Goal: Task Accomplishment & Management: Use online tool/utility

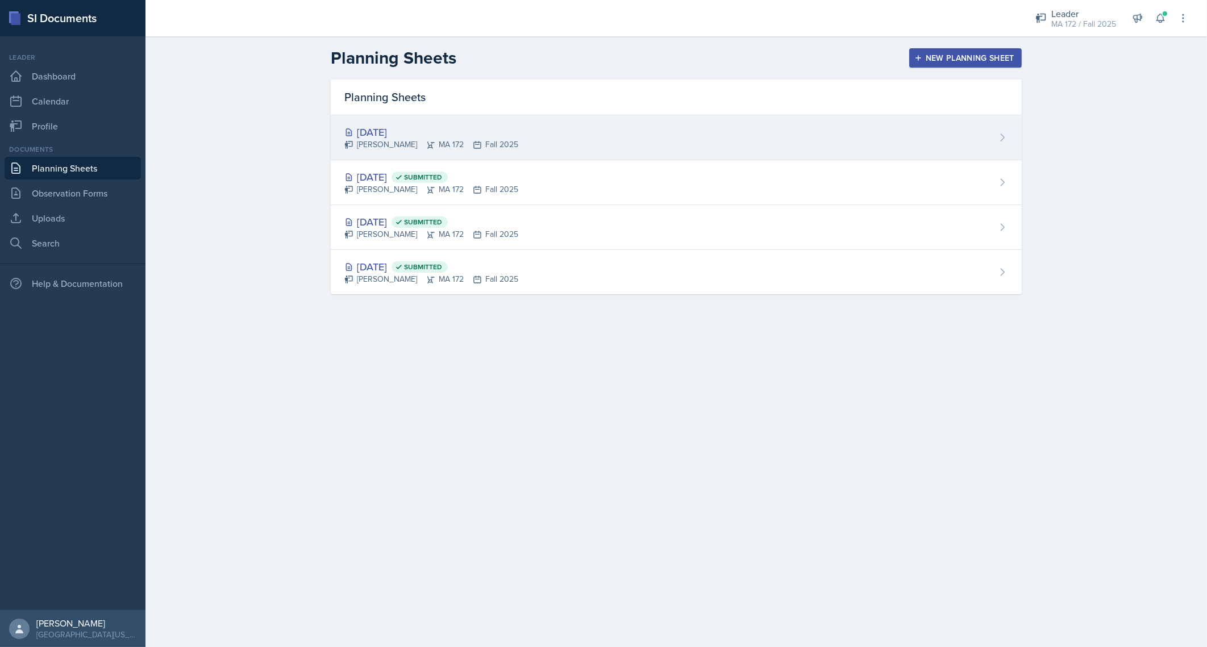
click at [389, 124] on div "[DATE]" at bounding box center [431, 131] width 174 height 15
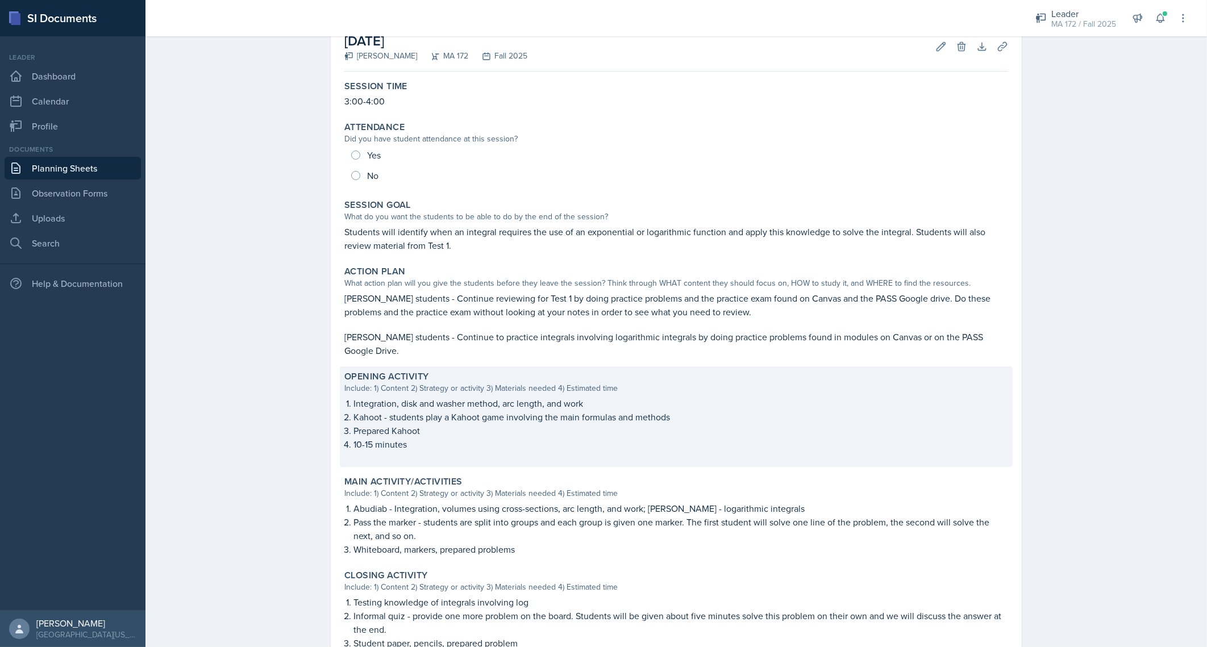
scroll to position [142, 0]
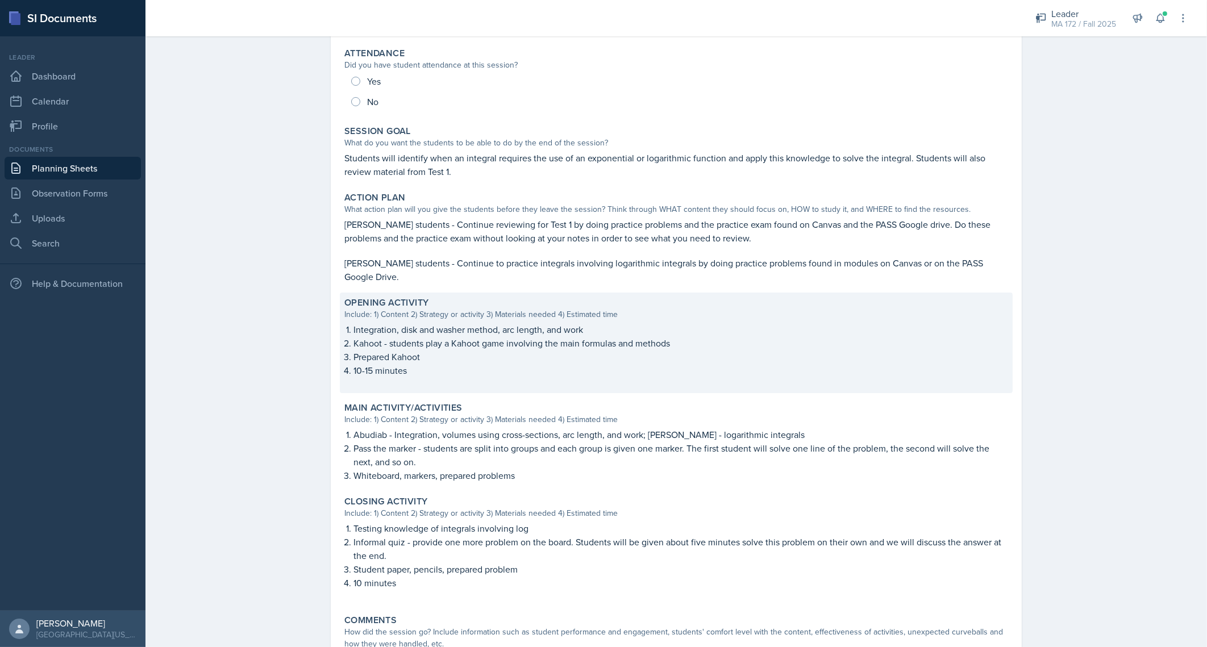
click at [464, 338] on p "Kahoot - students play a Kahoot game involving the main formulas and methods" at bounding box center [681, 344] width 655 height 14
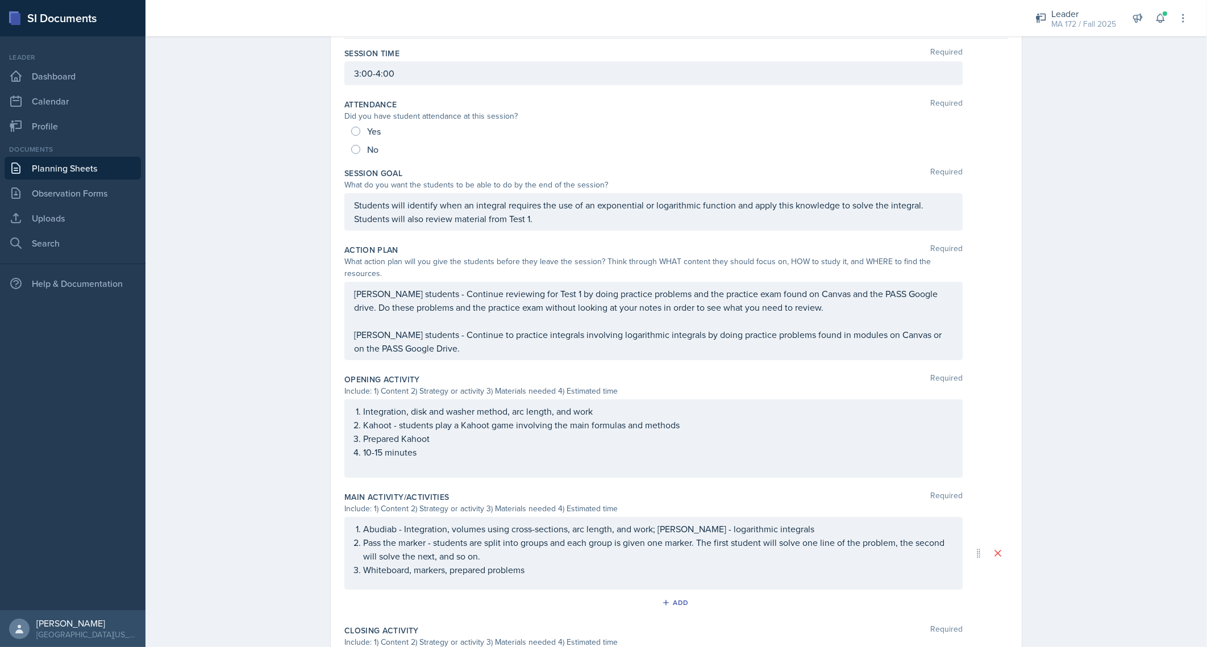
scroll to position [213, 0]
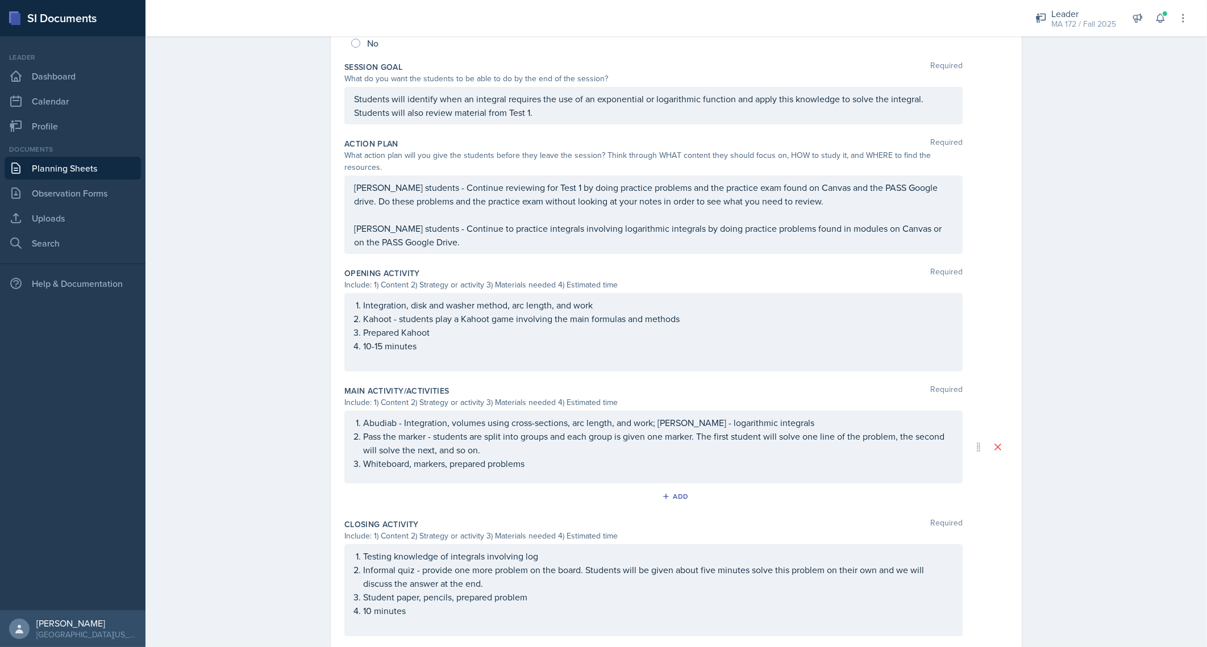
click at [363, 298] on li "Integration, disk and washer method, arc length, and work" at bounding box center [658, 305] width 590 height 14
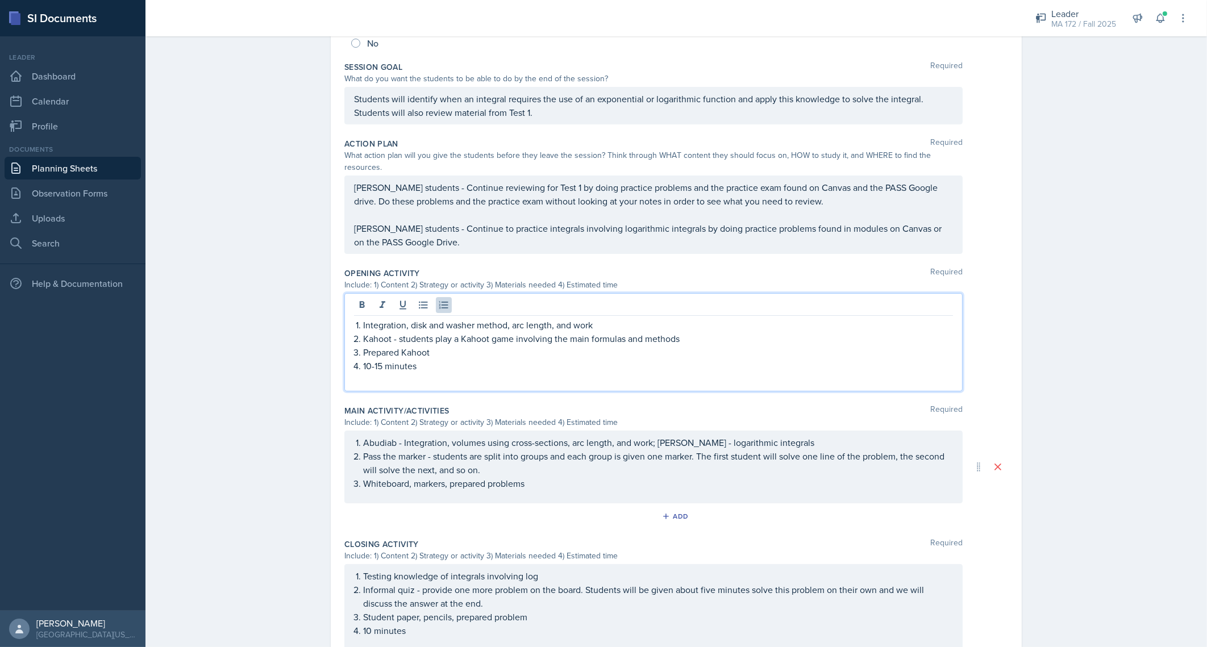
scroll to position [232, 0]
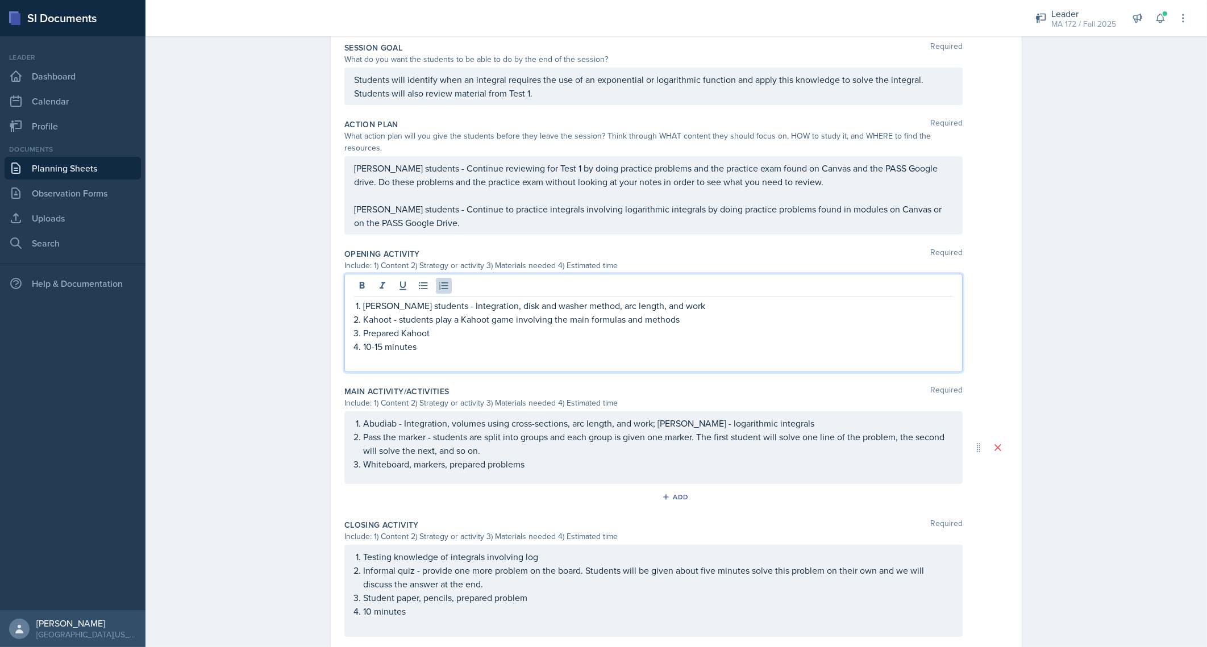
click at [685, 299] on p "[PERSON_NAME] students - Integration, disk and washer method, arc length, and w…" at bounding box center [658, 306] width 590 height 14
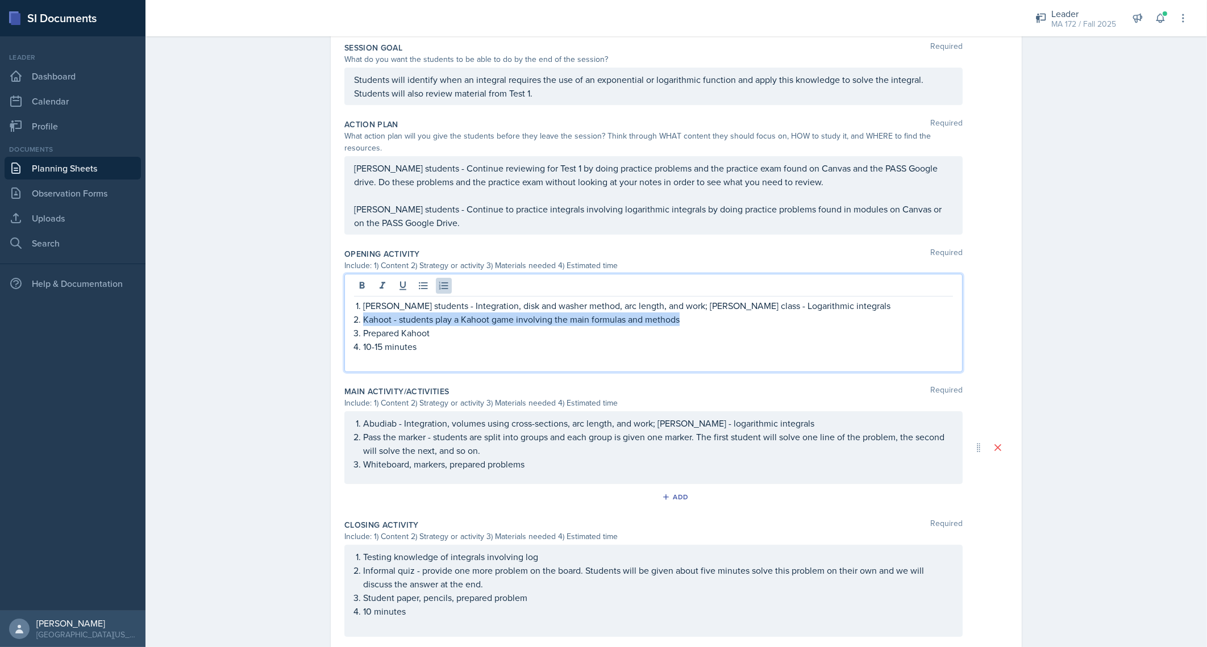
drag, startPoint x: 356, startPoint y: 305, endPoint x: 690, endPoint y: 307, distance: 333.7
click at [690, 313] on li "Kahoot - students play a Kahoot game involving the main formulas and methods" at bounding box center [658, 320] width 590 height 14
drag, startPoint x: 373, startPoint y: 333, endPoint x: 395, endPoint y: 328, distance: 22.6
click at [375, 340] on p "10-15 minutes" at bounding box center [658, 347] width 590 height 14
drag, startPoint x: 432, startPoint y: 315, endPoint x: 359, endPoint y: 322, distance: 73.6
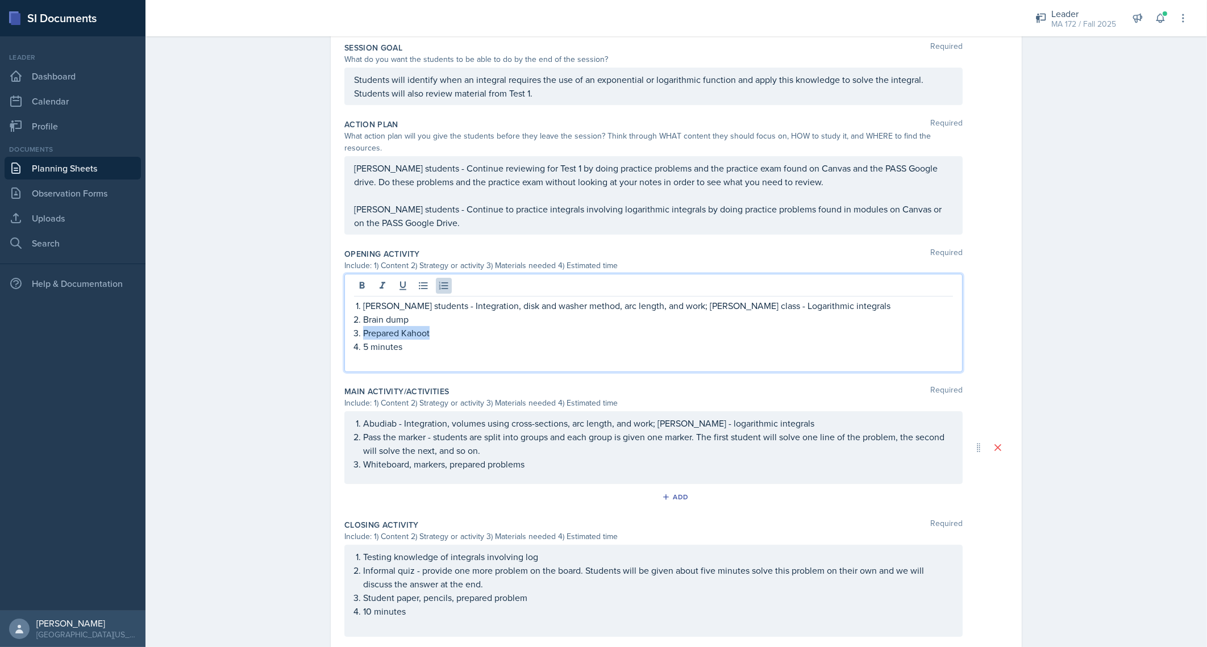
click at [363, 326] on p "Prepared Kahoot" at bounding box center [658, 333] width 590 height 14
drag, startPoint x: 239, startPoint y: 321, endPoint x: 227, endPoint y: 314, distance: 14.0
click at [239, 321] on div "Planning Sheets [DATE] Planning Sheet Date [DATE] [DATE] 31 1 2 3 4 5 6 7 8 9 1…" at bounding box center [677, 277] width 1062 height 959
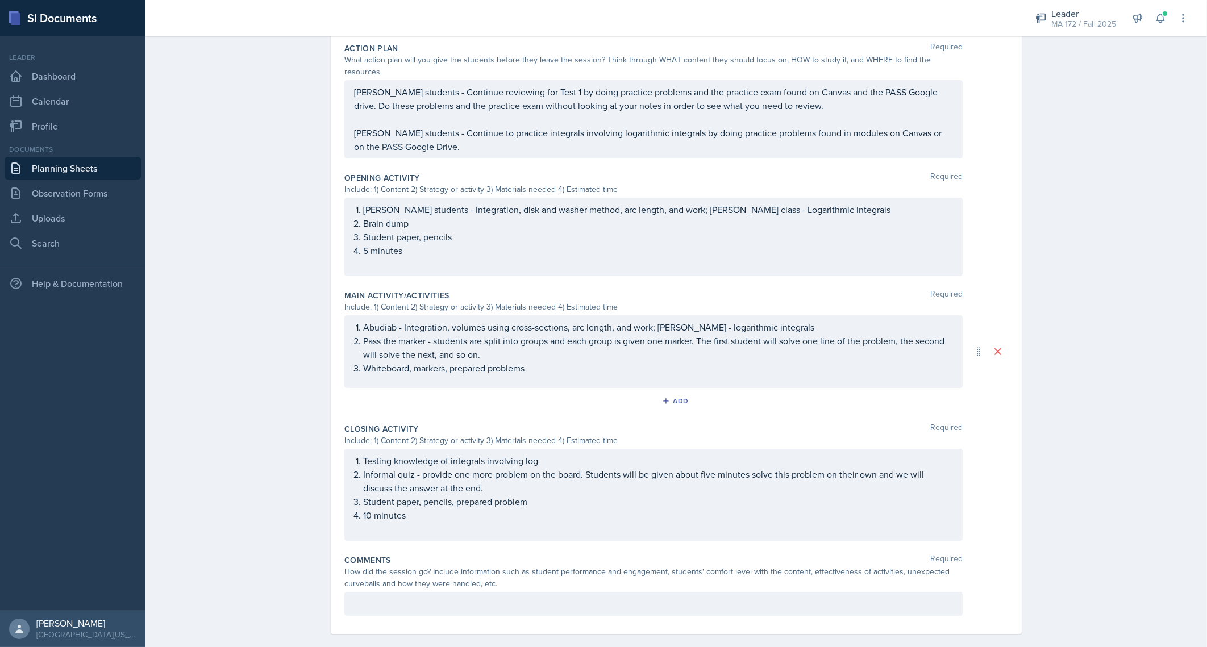
scroll to position [0, 0]
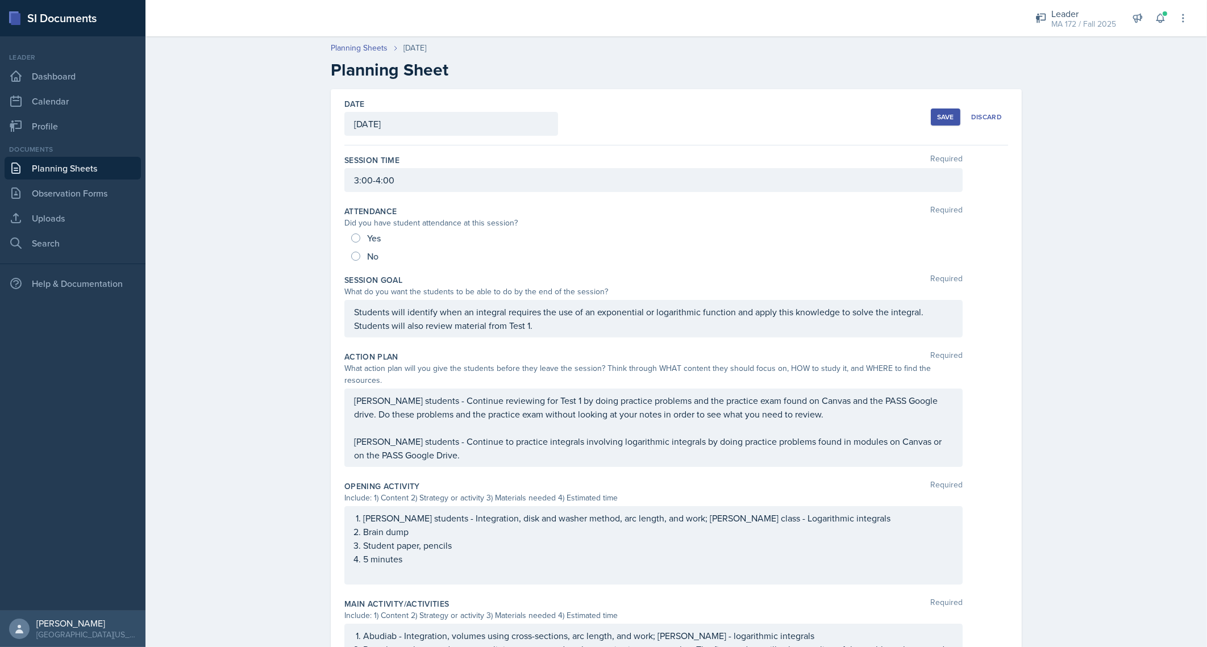
click at [931, 115] on button "Save" at bounding box center [946, 117] width 30 height 17
